Goal: Transaction & Acquisition: Download file/media

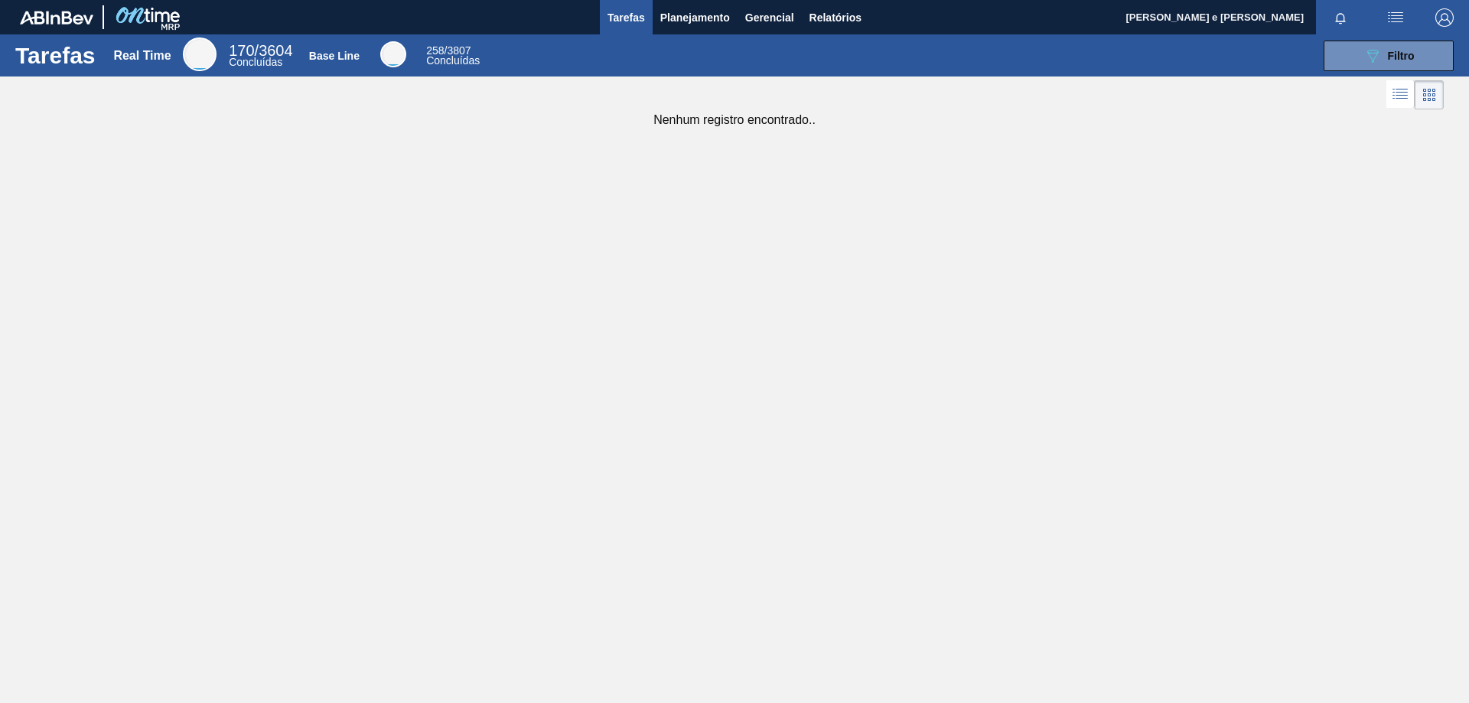
click at [710, 226] on div "Tarefas Real Time 170 / 3604 Concluídas Base Line 258 / 3807 Concluídas 089F7B8…" at bounding box center [734, 334] width 1469 height 601
click at [828, 8] on span "Relatórios" at bounding box center [836, 17] width 52 height 18
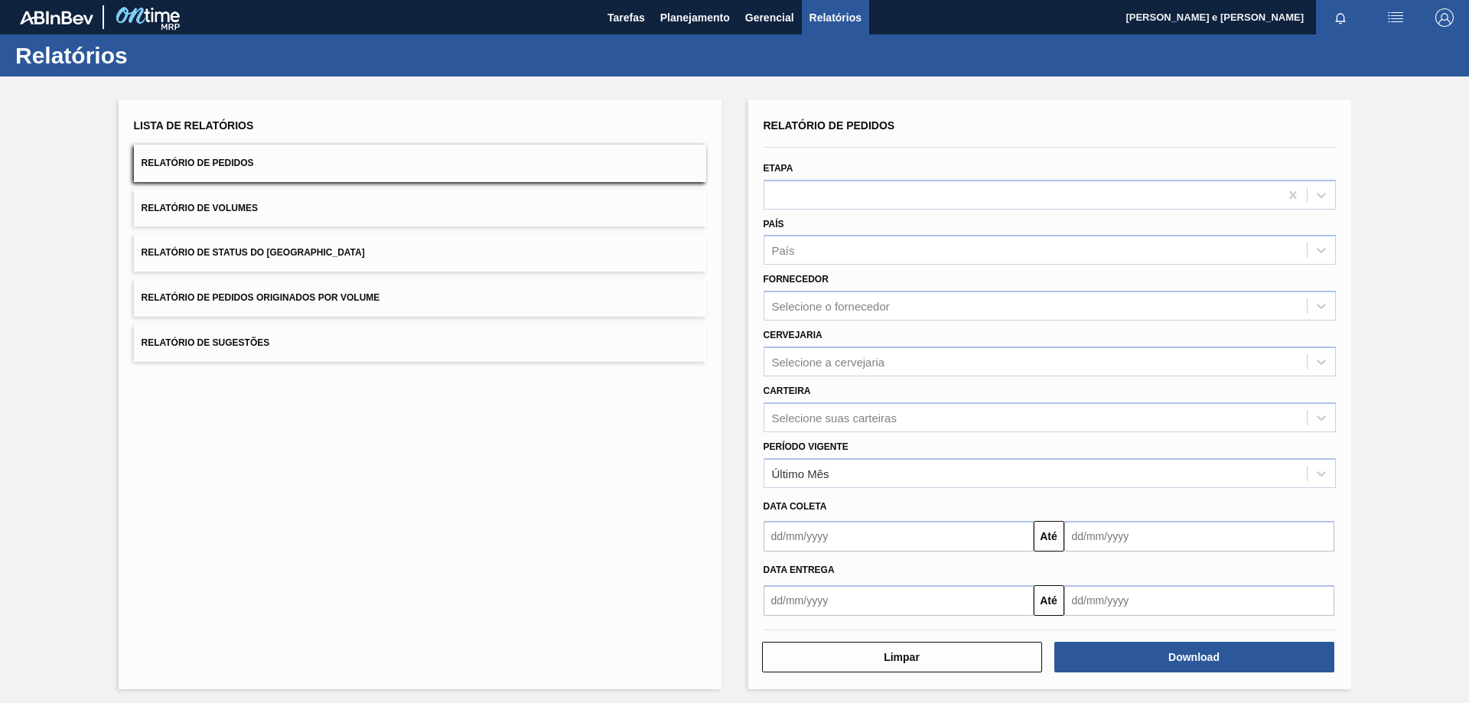
click at [272, 163] on button "Relatório de Pedidos" at bounding box center [420, 163] width 572 height 37
click at [803, 254] on div "País" at bounding box center [1035, 250] width 542 height 22
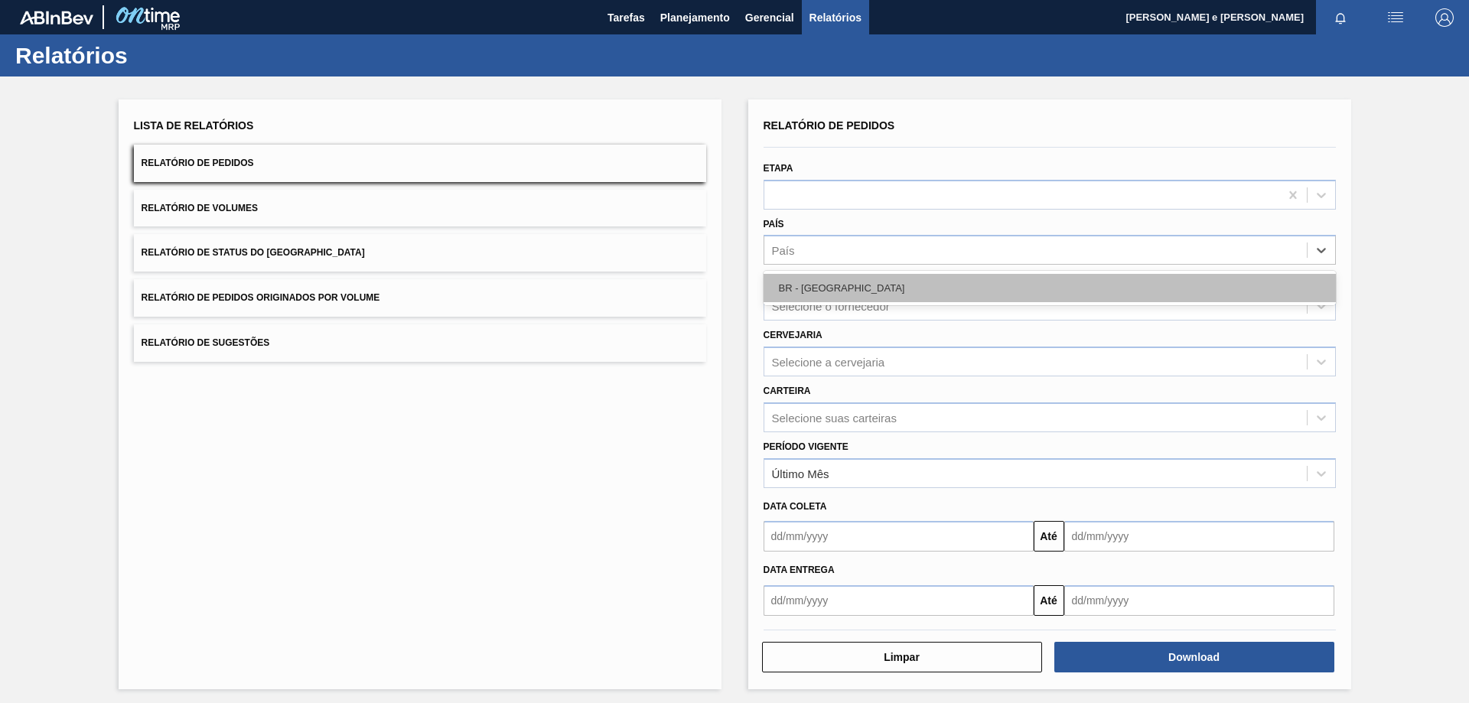
click at [835, 292] on div "BR - [GEOGRAPHIC_DATA]" at bounding box center [1050, 288] width 572 height 28
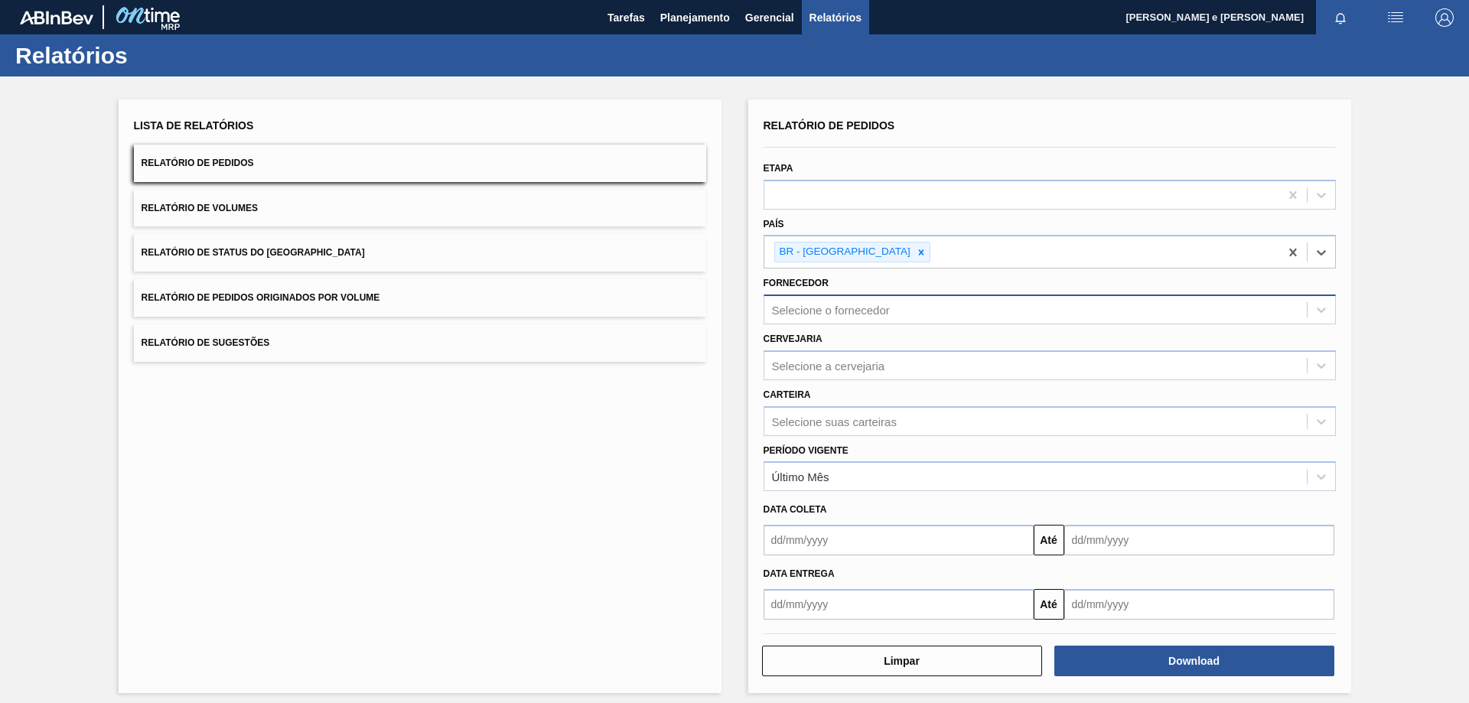
click at [818, 310] on div "Selecione o fornecedor" at bounding box center [831, 310] width 118 height 13
click at [640, 427] on div "Lista de Relatórios Relatório de Pedidos Relatório de Volumes Relatório de Stat…" at bounding box center [420, 396] width 603 height 594
click at [817, 370] on div "Selecione a cervejaria" at bounding box center [828, 365] width 113 height 13
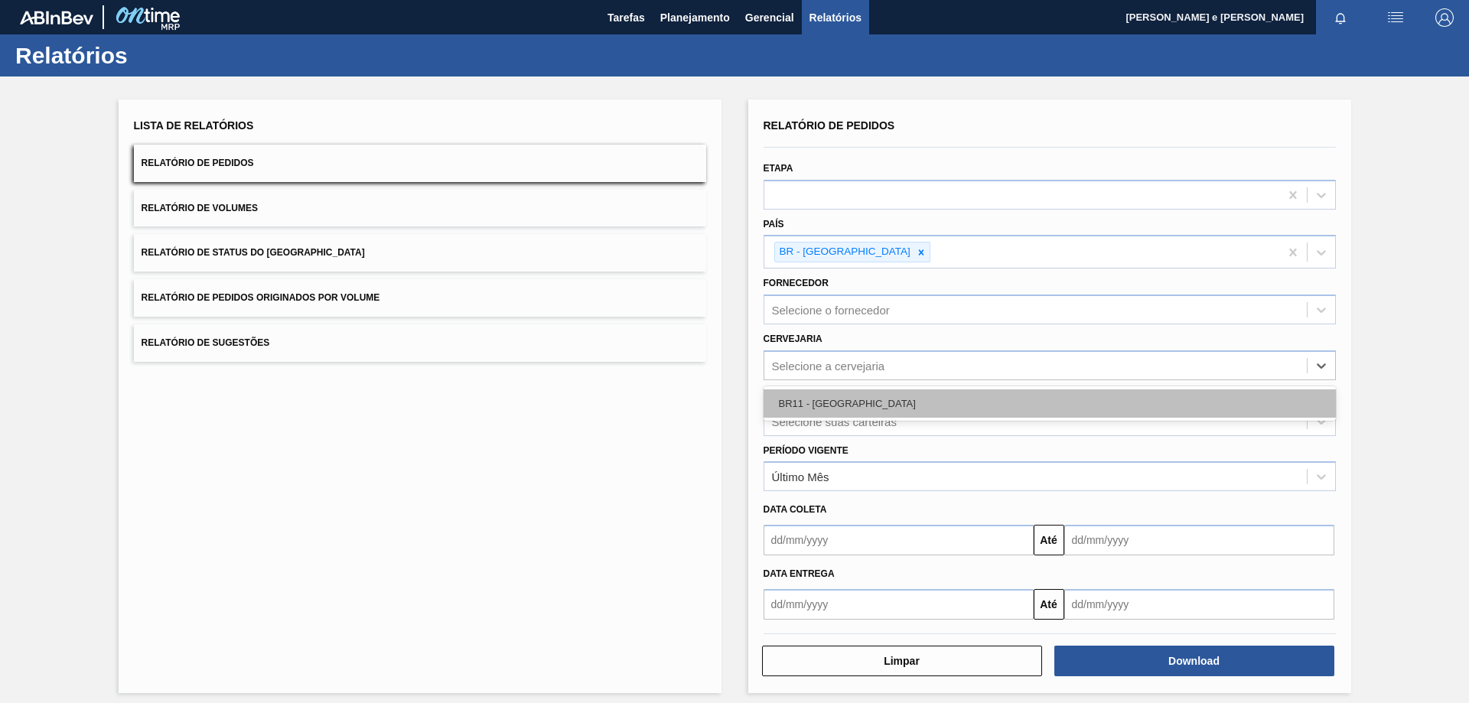
click at [810, 406] on div "BR11 - [GEOGRAPHIC_DATA]" at bounding box center [1050, 403] width 572 height 28
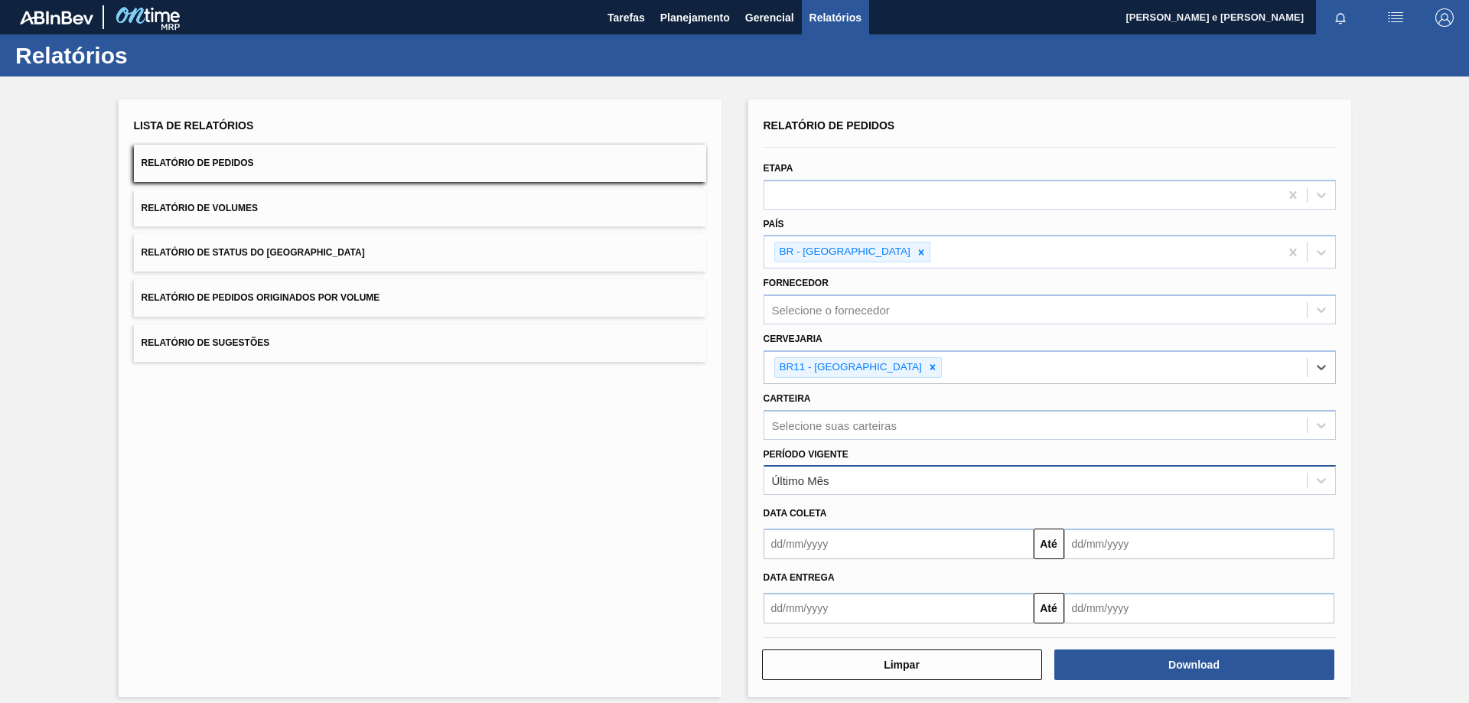
click at [858, 485] on div "Último Mês" at bounding box center [1035, 481] width 542 height 22
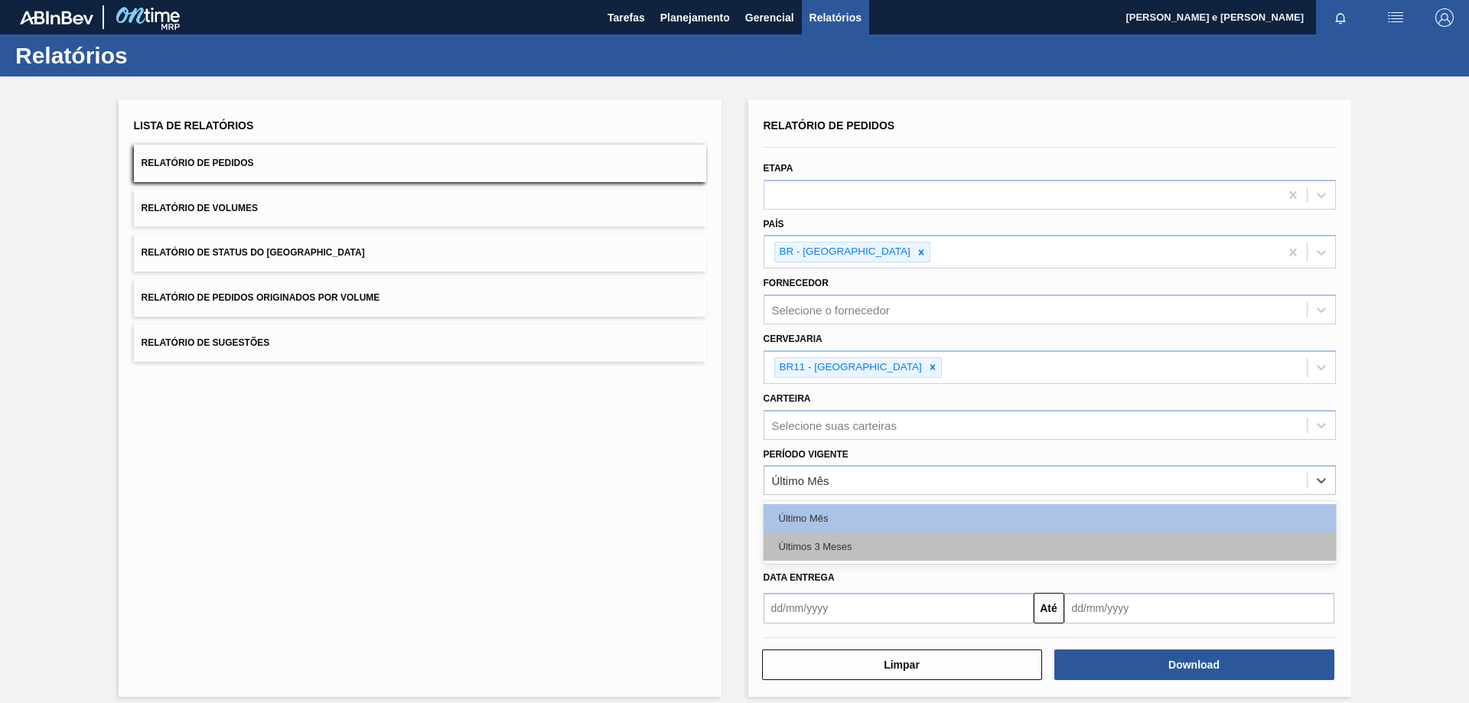
click at [806, 549] on div "Últimos 3 Meses" at bounding box center [1050, 547] width 572 height 28
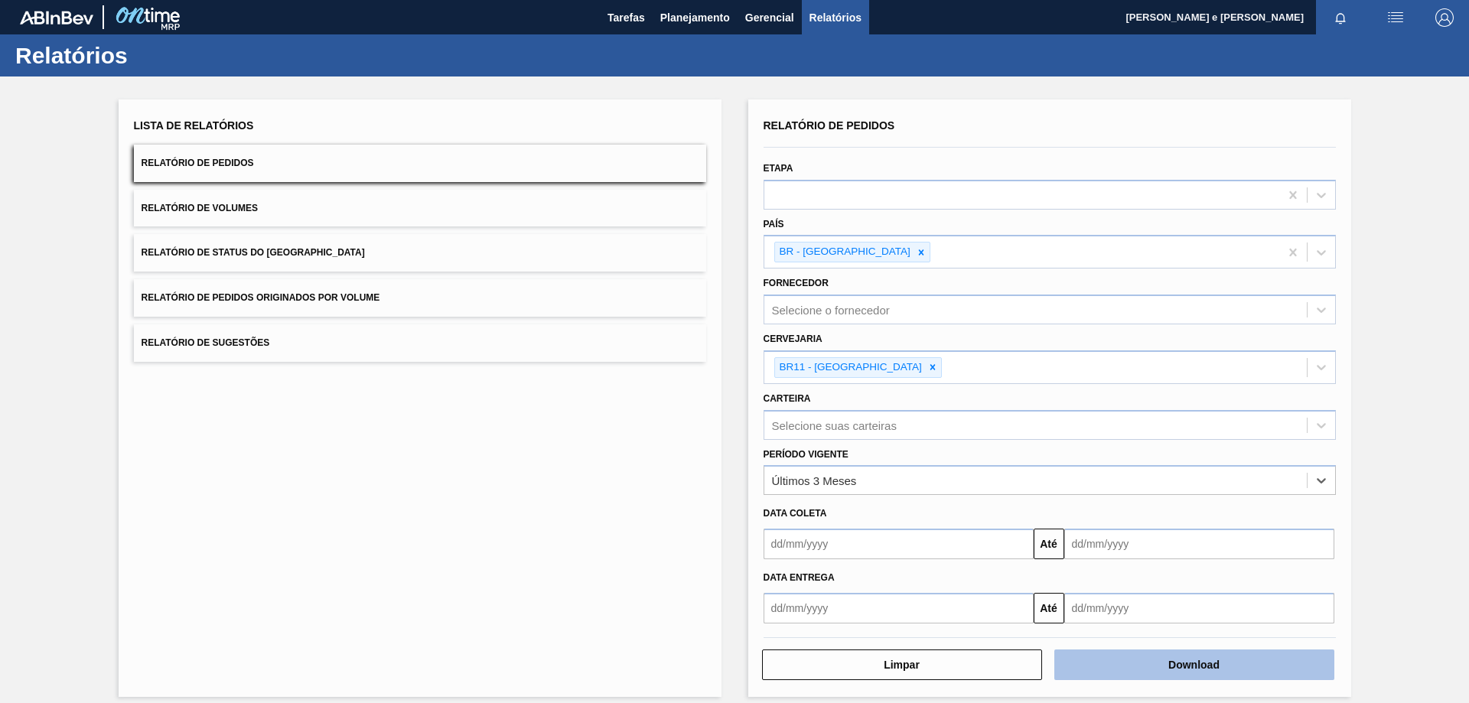
click at [1196, 669] on button "Download" at bounding box center [1194, 665] width 280 height 31
click at [944, 106] on div "Relatório de Pedidos Etapa País BR - [GEOGRAPHIC_DATA] Fornecedor Selecione o f…" at bounding box center [1049, 398] width 603 height 598
drag, startPoint x: 1396, startPoint y: 192, endPoint x: 1229, endPoint y: 12, distance: 245.8
click at [1396, 192] on div "Lista de Relatórios Relatório de Pedidos Relatório de Volumes Relatório de Stat…" at bounding box center [734, 397] width 1469 height 640
